Goal: Navigation & Orientation: Find specific page/section

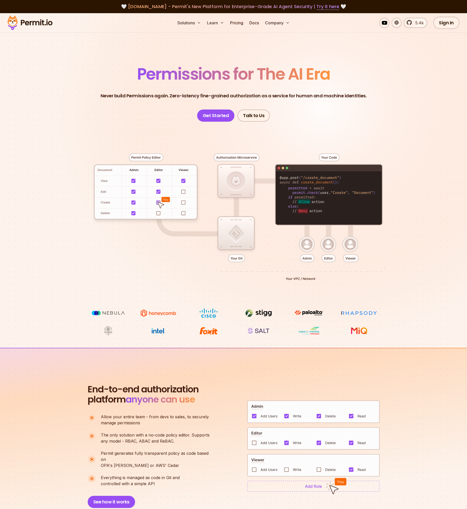
click at [264, 52] on section "Permissions for The AI Era Never build Permissions again. Zero-latency fine-gra…" at bounding box center [233, 180] width 467 height 335
drag, startPoint x: 144, startPoint y: 8, endPoint x: 170, endPoint y: 6, distance: 26.7
click at [145, 8] on span "[DOMAIN_NAME] - Permit's New Platform for Enterprise-Grade AI Agent Security | …" at bounding box center [234, 6] width 212 height 6
click at [324, 8] on link "Try it here" at bounding box center [328, 6] width 23 height 7
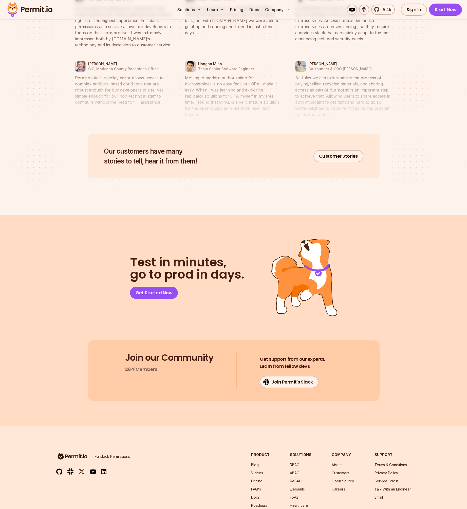
scroll to position [2463, 0]
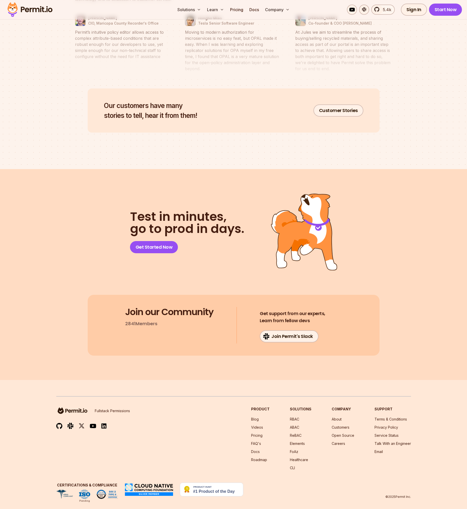
click at [102, 490] on img at bounding box center [107, 494] width 22 height 9
click at [106, 490] on img at bounding box center [107, 494] width 22 height 9
click at [356, 483] on div "Certifications & Compliance Pending © 2025 Permit Inc." at bounding box center [233, 491] width 355 height 16
click at [260, 450] on link "Docs" at bounding box center [255, 452] width 9 height 4
click at [111, 434] on div "Fullstack Permissions Product Blog Videos Pricing FAQ's Docs Roadmap Solutions …" at bounding box center [233, 439] width 355 height 64
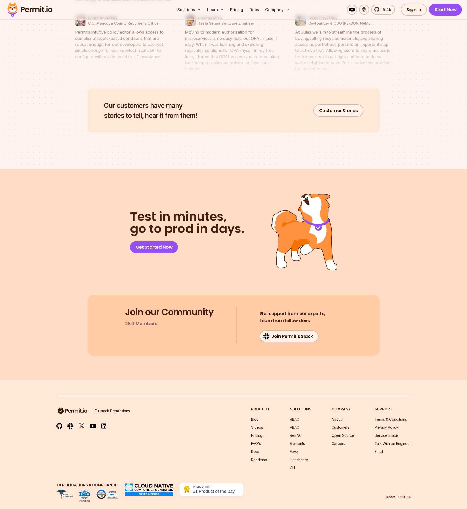
click at [348, 457] on nav "Company About Customers Open Source Careers" at bounding box center [343, 439] width 23 height 64
